Goal: Information Seeking & Learning: Learn about a topic

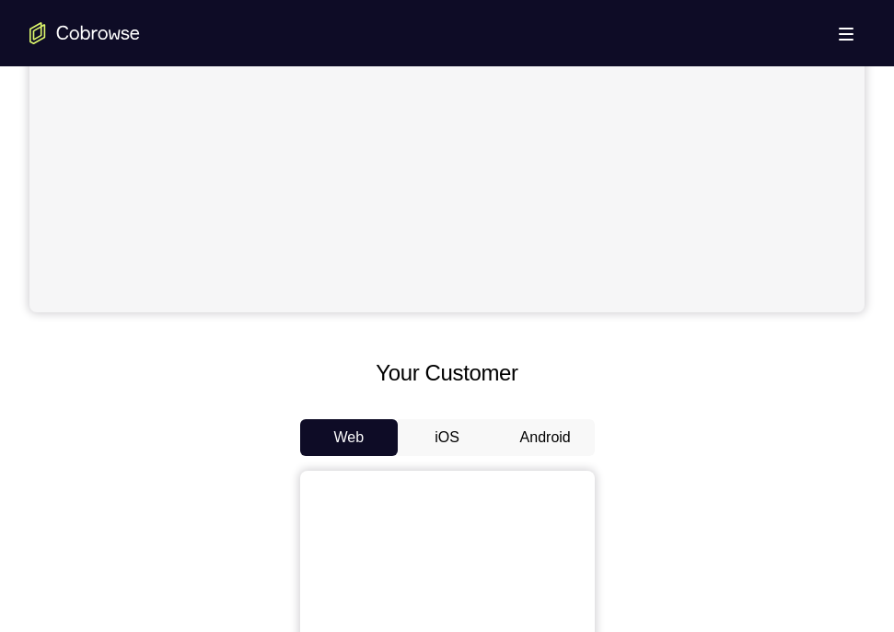
scroll to position [560, 0]
click at [554, 442] on button "Android" at bounding box center [545, 436] width 99 height 37
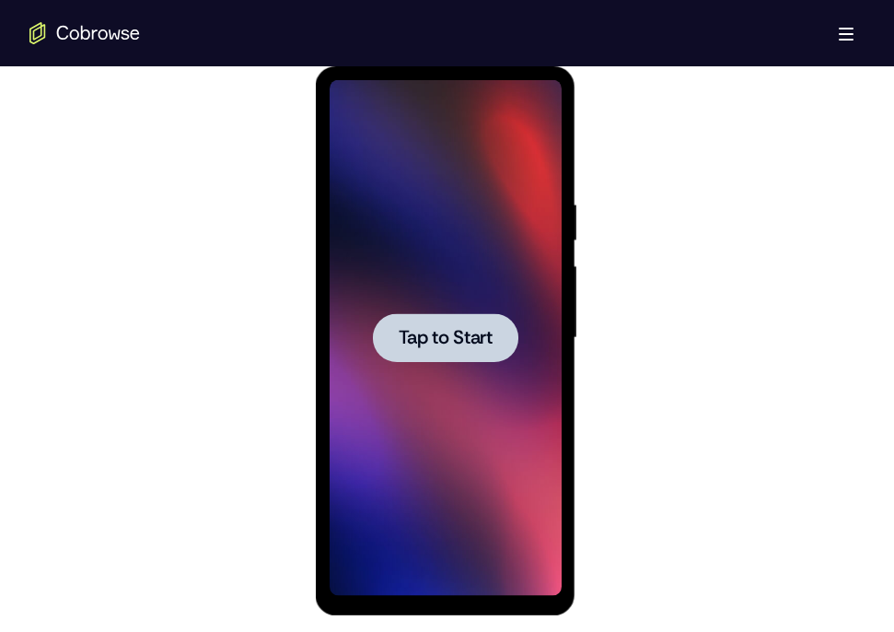
scroll to position [0, 0]
click at [421, 363] on div at bounding box center [446, 338] width 232 height 516
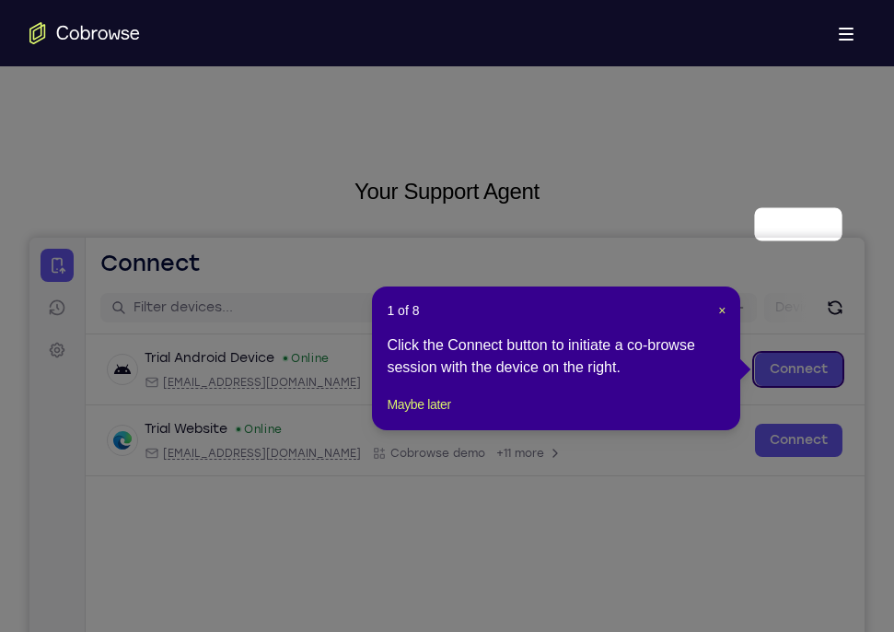
scroll to position [13, 0]
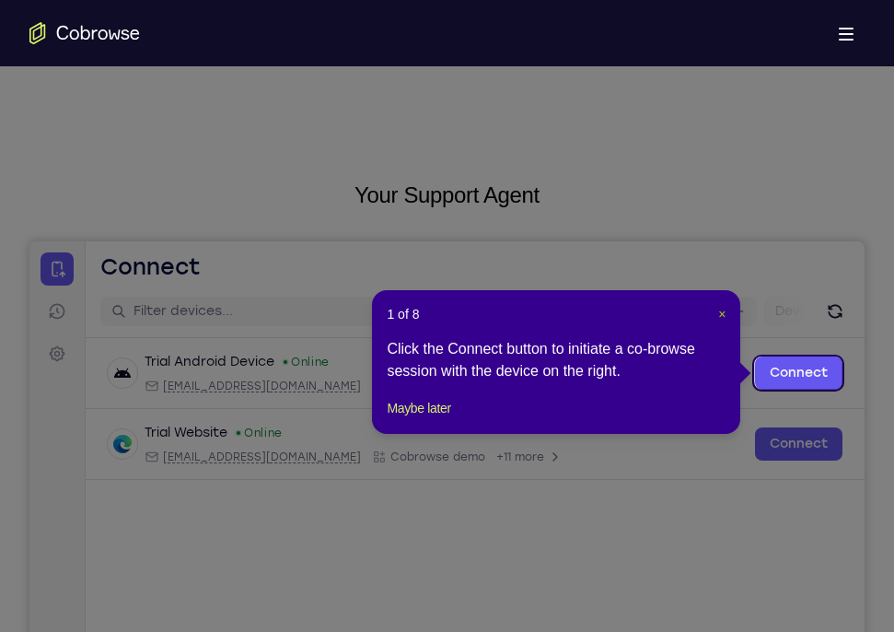
click at [719, 307] on span "×" at bounding box center [721, 314] width 7 height 15
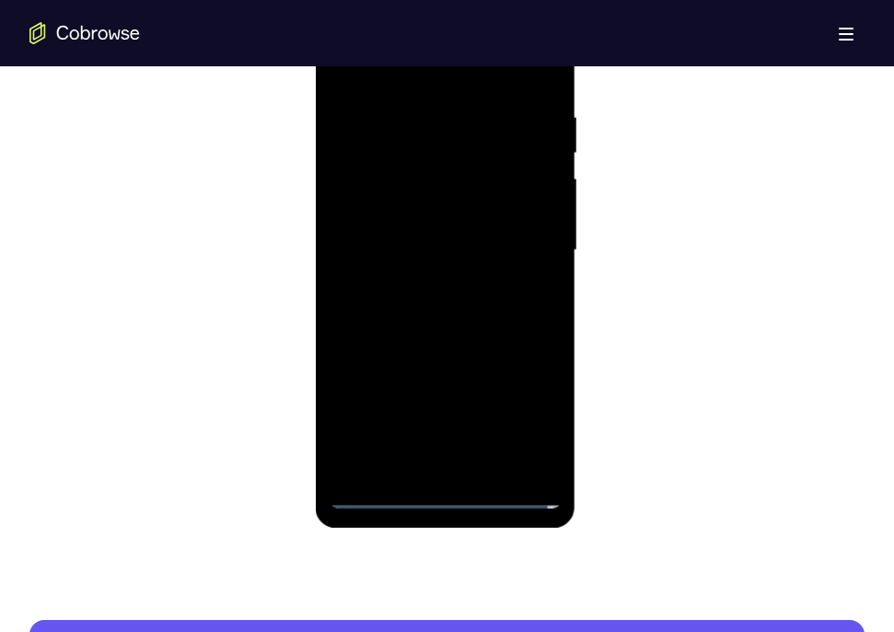
scroll to position [1072, 0]
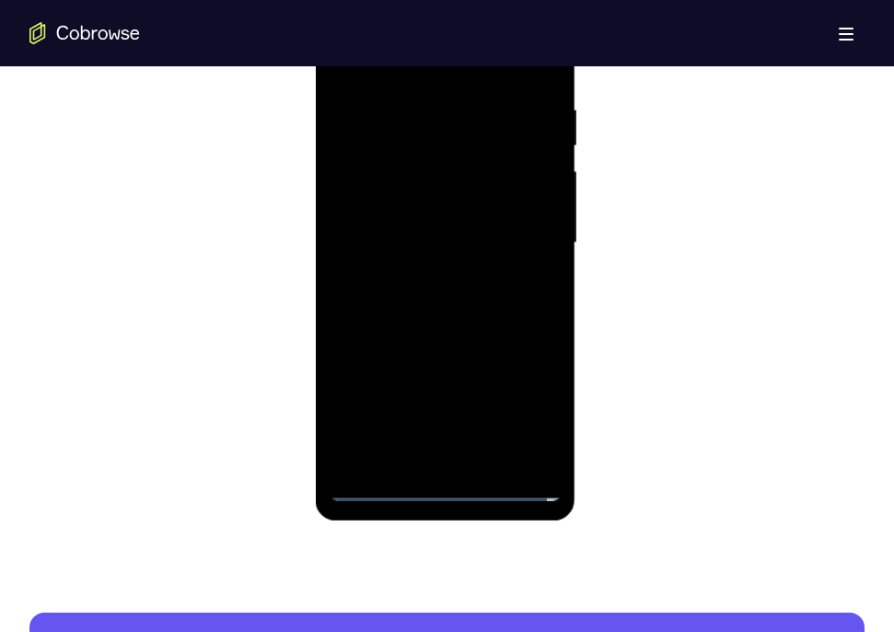
click at [453, 493] on div at bounding box center [446, 243] width 232 height 516
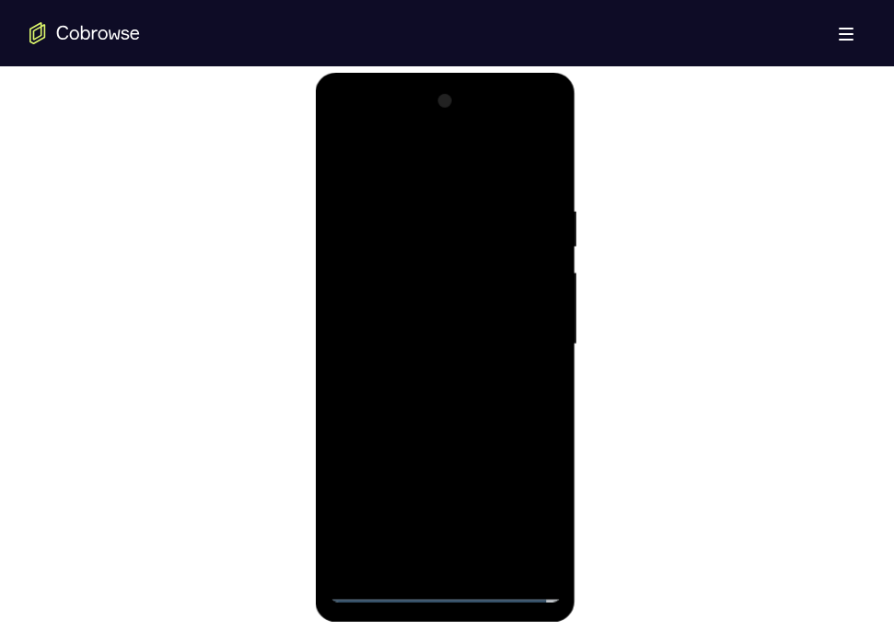
scroll to position [969, 0]
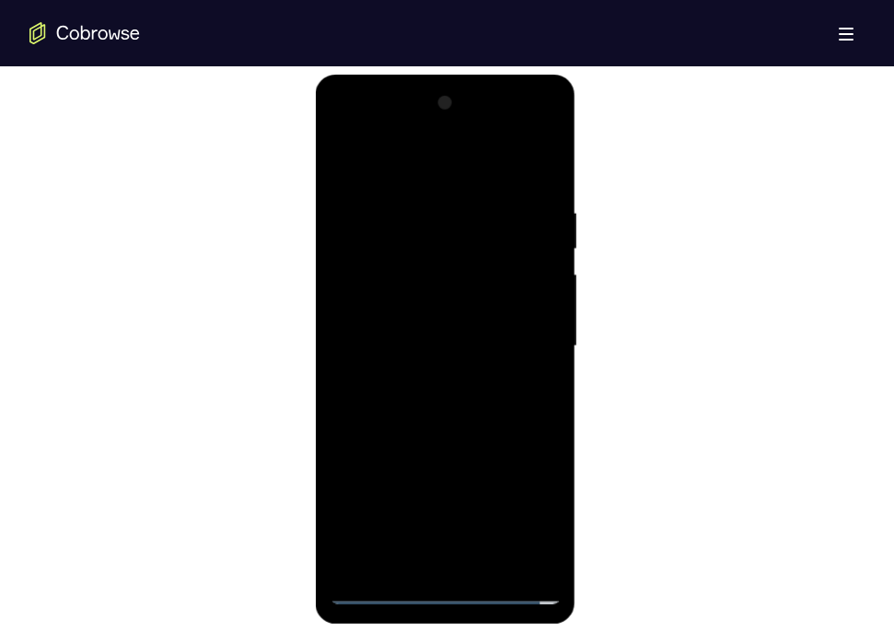
click at [533, 503] on div at bounding box center [446, 346] width 232 height 516
click at [412, 162] on div at bounding box center [446, 346] width 232 height 516
click at [532, 345] on div at bounding box center [446, 346] width 232 height 516
click at [420, 384] on div at bounding box center [446, 346] width 232 height 516
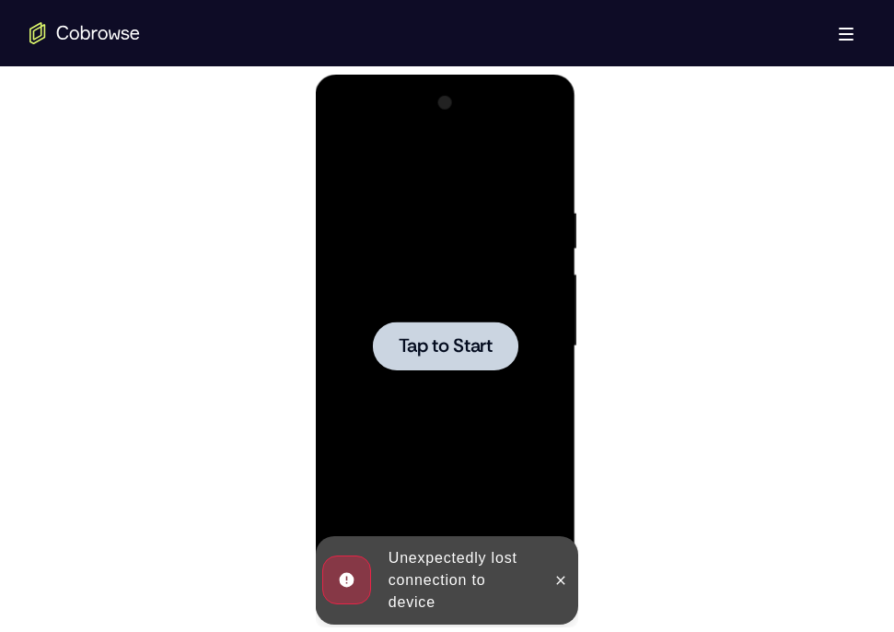
click at [439, 327] on div at bounding box center [446, 345] width 146 height 49
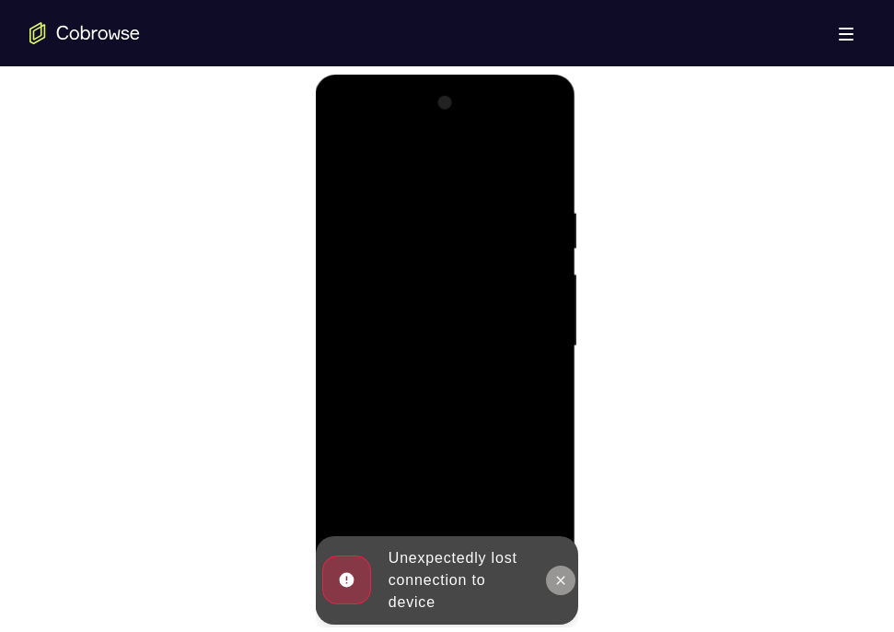
click at [566, 589] on button at bounding box center [560, 580] width 29 height 29
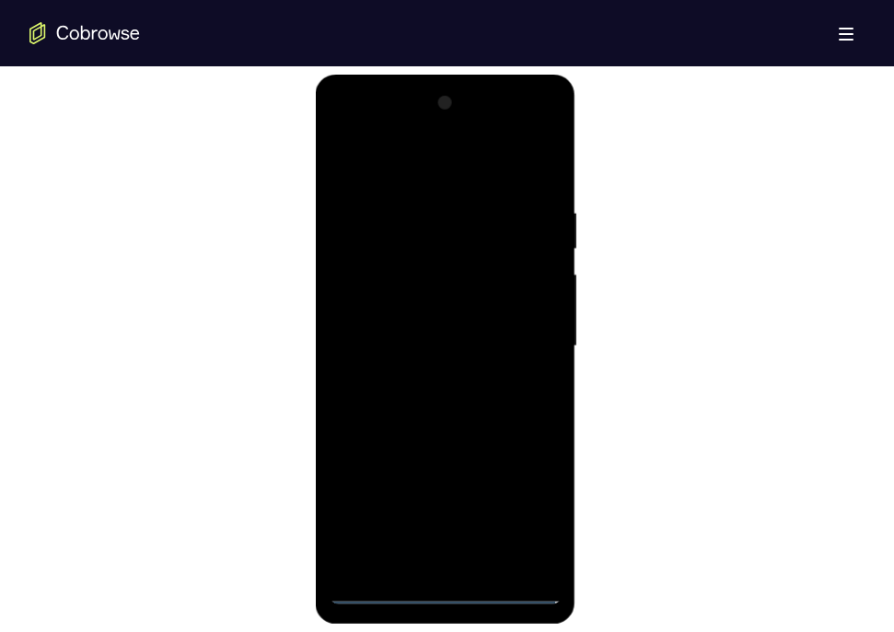
click at [454, 585] on div at bounding box center [446, 346] width 232 height 516
click at [523, 515] on div at bounding box center [446, 346] width 232 height 516
click at [422, 159] on div at bounding box center [446, 346] width 232 height 516
click at [522, 338] on div at bounding box center [446, 346] width 232 height 516
click at [423, 380] on div at bounding box center [446, 346] width 232 height 516
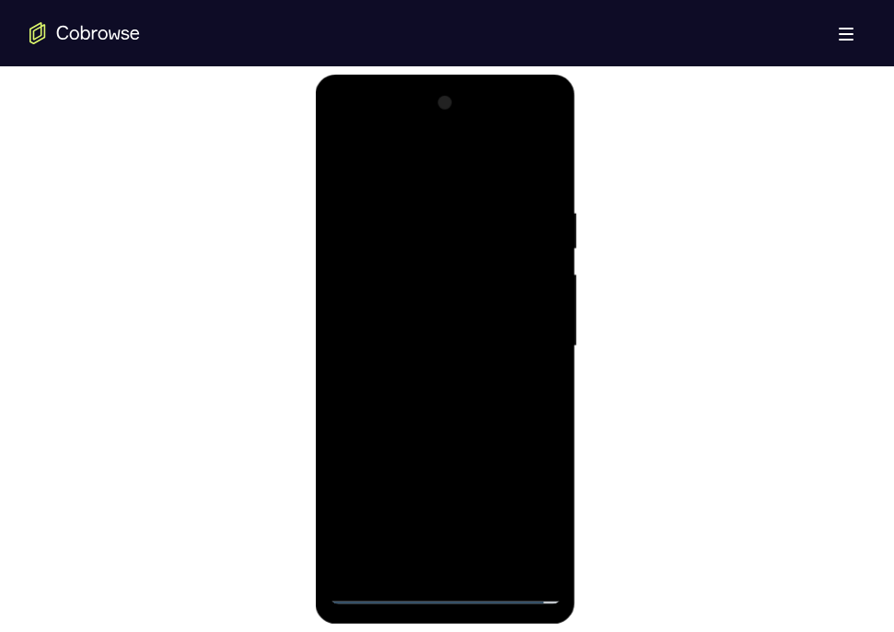
click at [399, 318] on div at bounding box center [446, 346] width 232 height 516
click at [385, 309] on div at bounding box center [446, 346] width 232 height 516
click at [426, 345] on div at bounding box center [446, 346] width 232 height 516
click at [430, 316] on div at bounding box center [446, 346] width 232 height 516
click at [454, 372] on div at bounding box center [446, 346] width 232 height 516
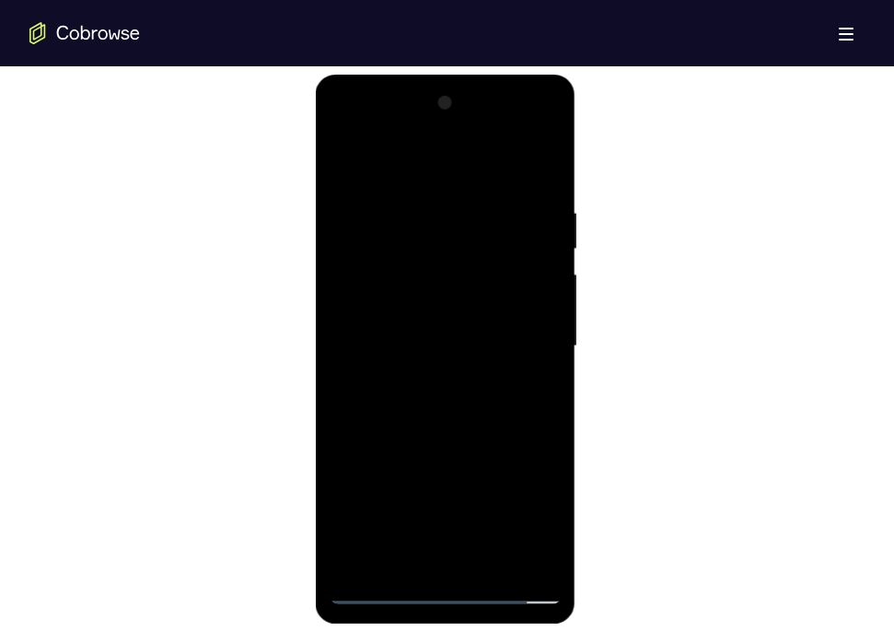
click at [454, 391] on div at bounding box center [446, 346] width 232 height 516
click at [454, 402] on div at bounding box center [446, 346] width 232 height 516
click at [462, 429] on div at bounding box center [446, 346] width 232 height 516
click at [453, 438] on div at bounding box center [446, 346] width 232 height 516
click at [403, 259] on div at bounding box center [446, 346] width 232 height 516
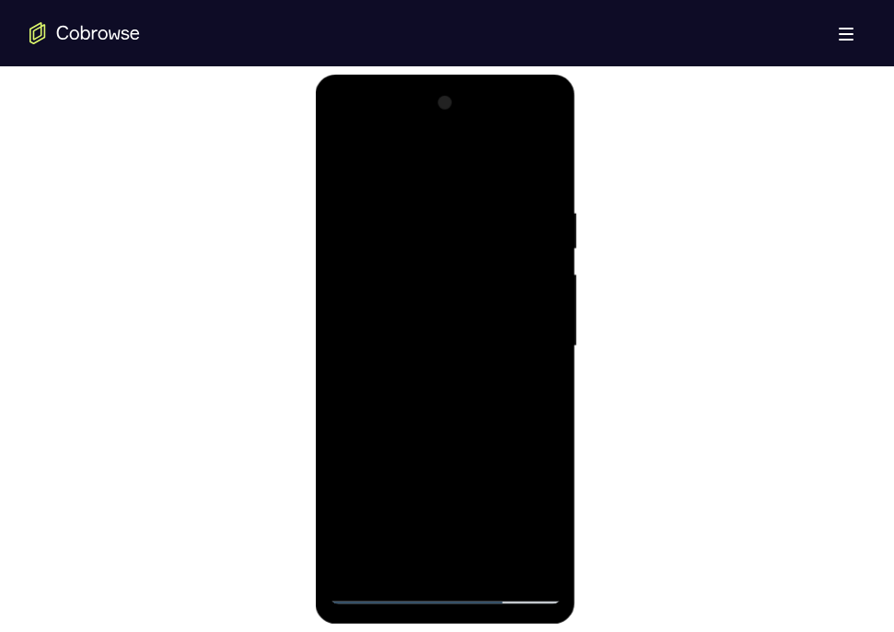
click at [462, 411] on div at bounding box center [446, 346] width 232 height 516
click at [472, 299] on div at bounding box center [446, 346] width 232 height 516
click at [423, 272] on div at bounding box center [446, 346] width 232 height 516
click at [413, 312] on div at bounding box center [446, 346] width 232 height 516
